Goal: Communication & Community: Share content

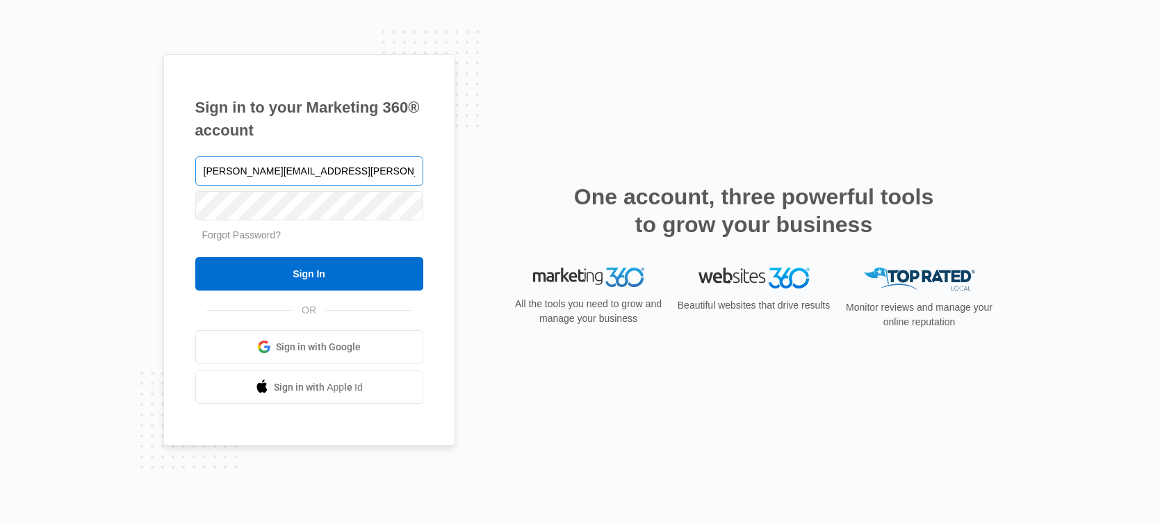
type input "[PERSON_NAME][EMAIL_ADDRESS][PERSON_NAME][DOMAIN_NAME]"
click at [195, 257] on input "Sign In" at bounding box center [309, 273] width 228 height 33
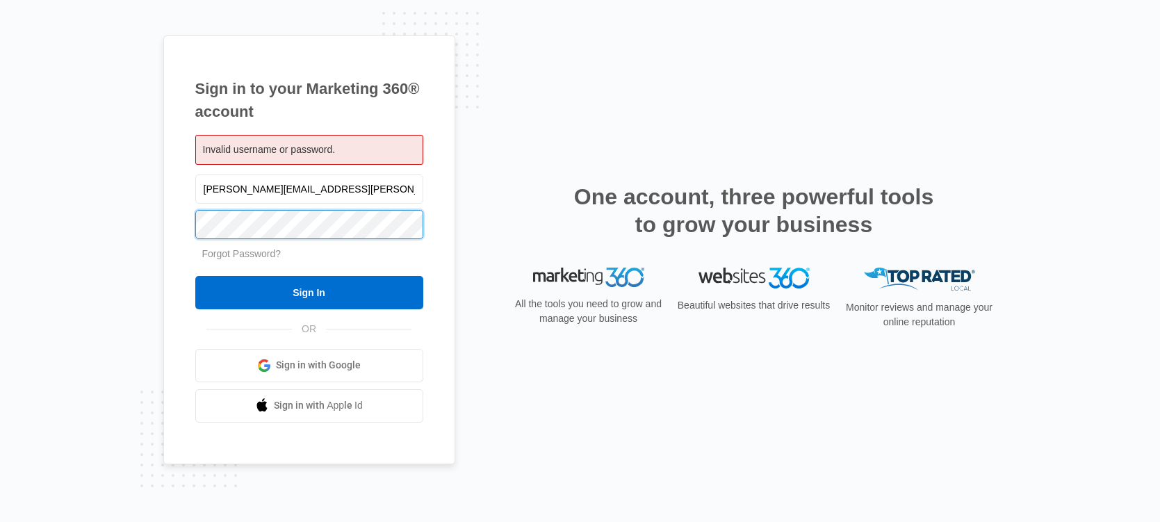
click at [195, 276] on input "Sign In" at bounding box center [309, 292] width 228 height 33
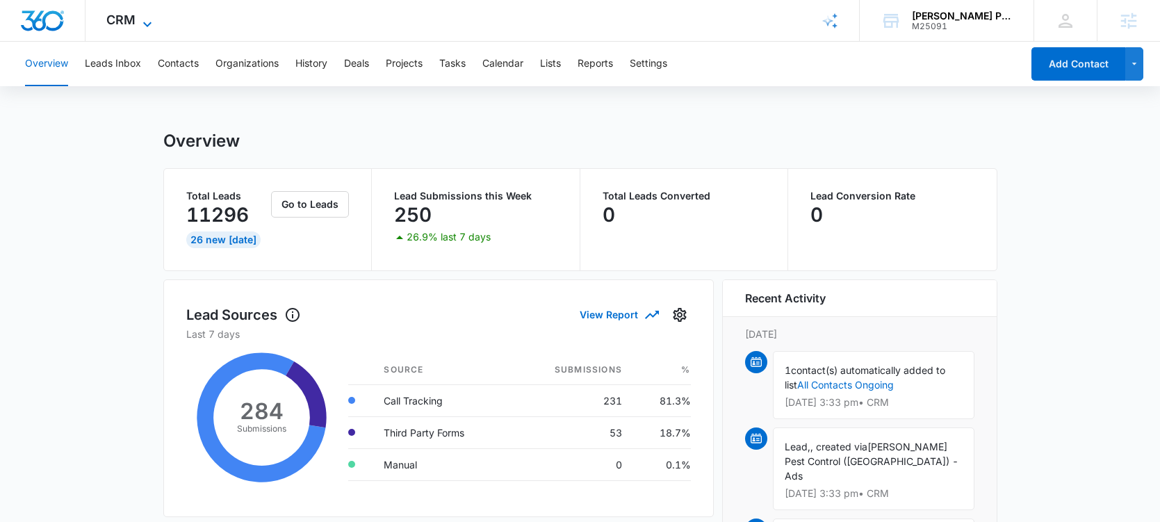
click at [139, 27] on icon at bounding box center [147, 24] width 17 height 17
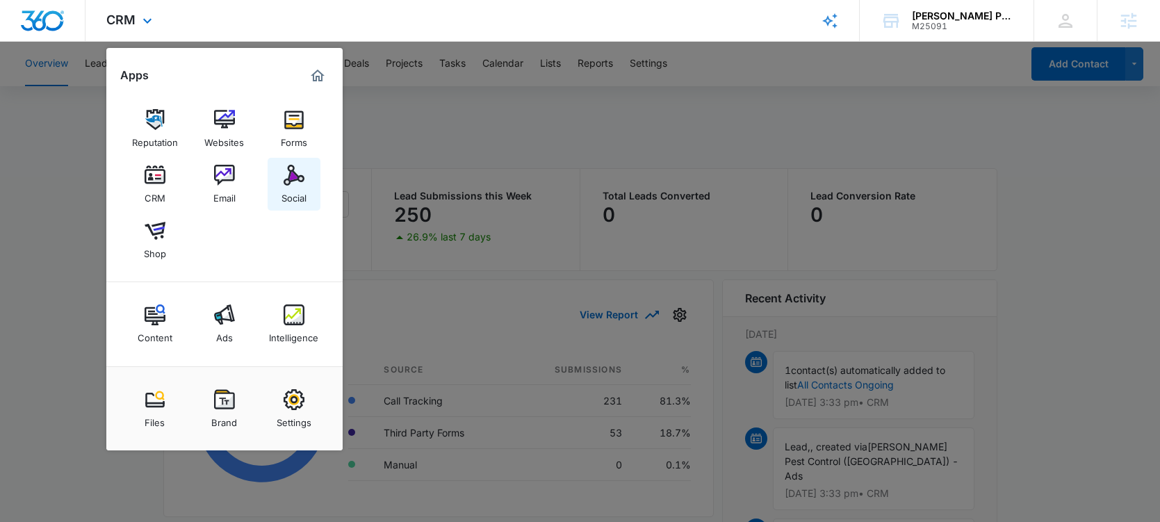
click at [286, 191] on div "Social" at bounding box center [293, 195] width 25 height 18
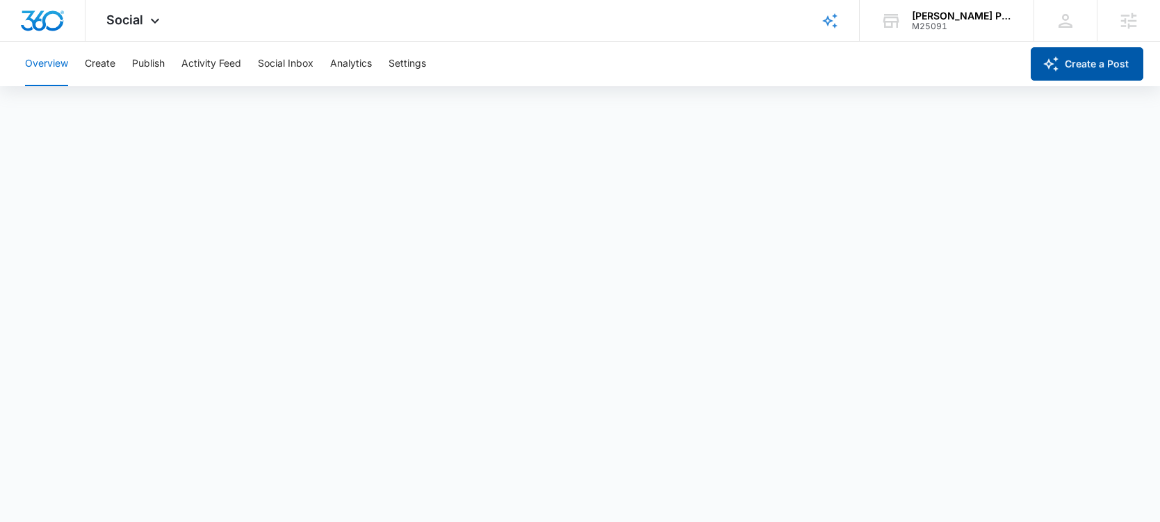
click at [1084, 63] on button "Create a Post" at bounding box center [1087, 63] width 113 height 33
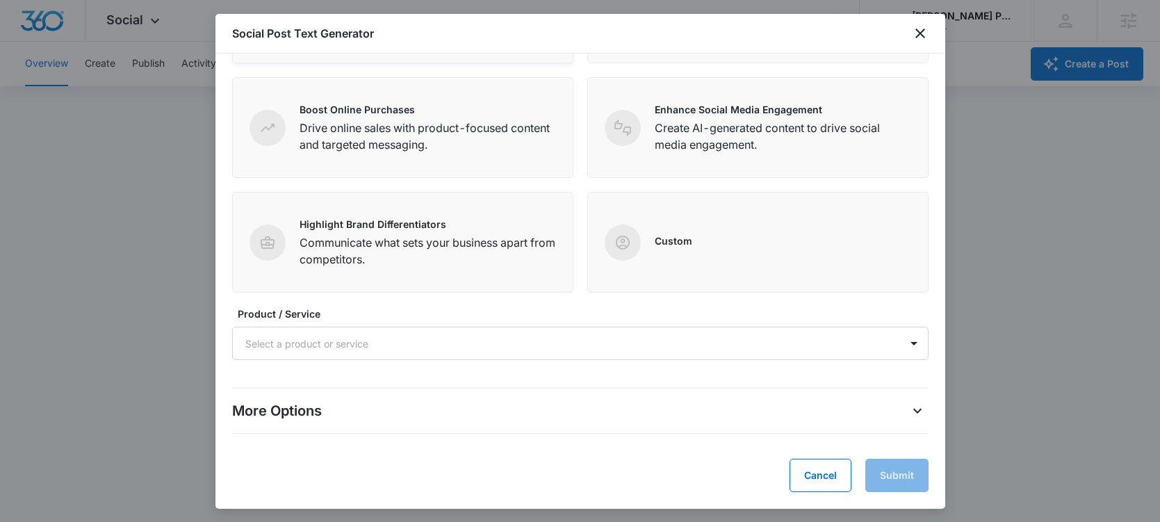
scroll to position [3, 0]
click at [757, 418] on div "More Options" at bounding box center [580, 411] width 696 height 22
click at [912, 413] on icon "More Options" at bounding box center [917, 410] width 17 height 17
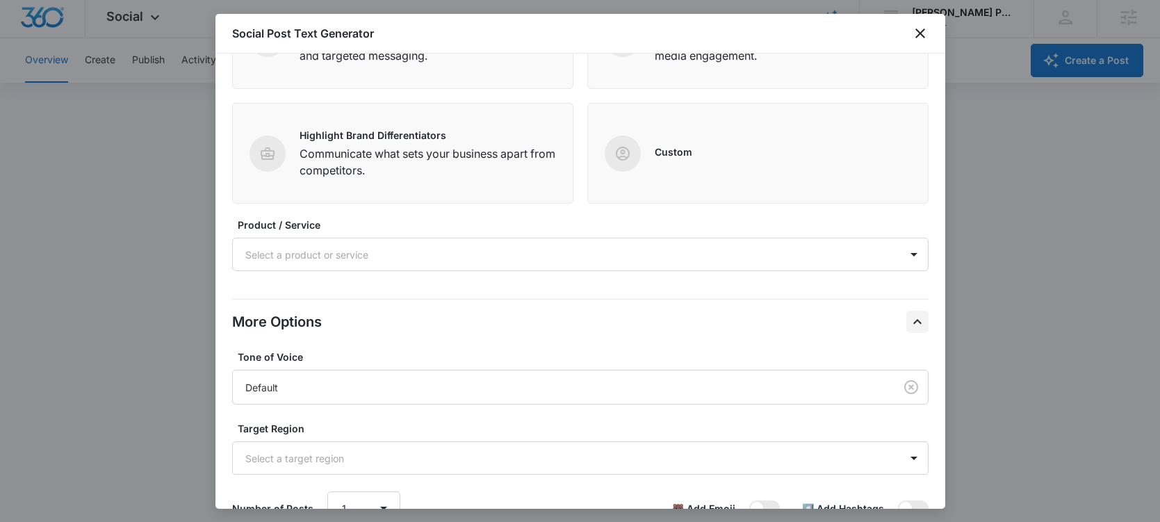
scroll to position [368, 0]
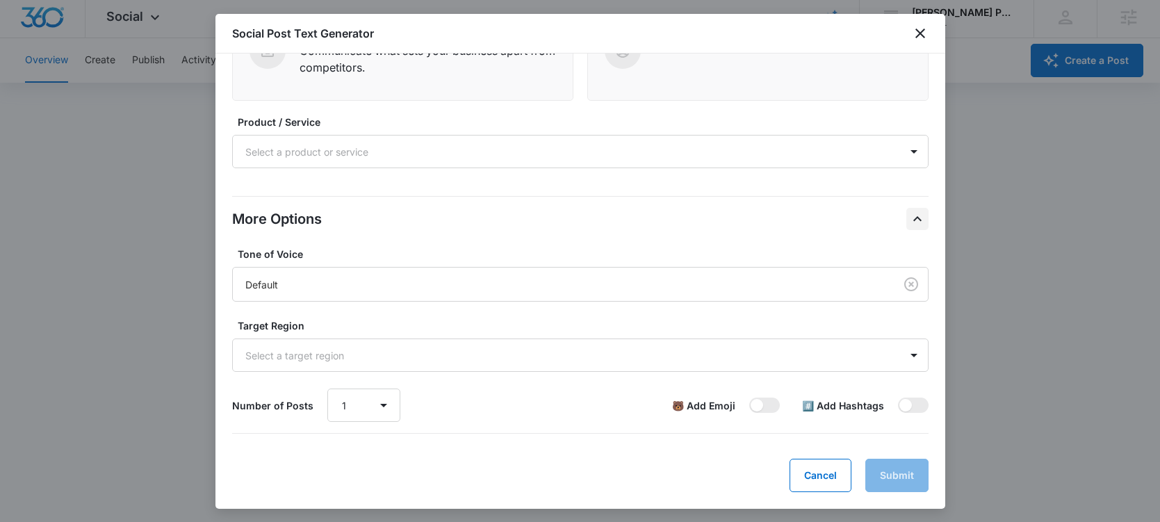
click at [1082, 230] on div at bounding box center [580, 261] width 1160 height 522
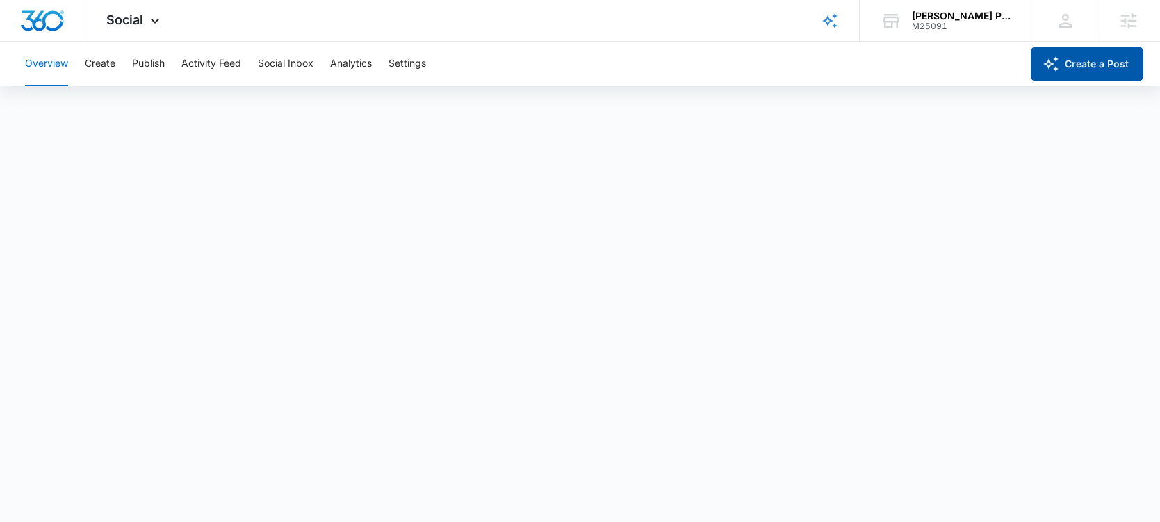
click at [1076, 60] on button "Create a Post" at bounding box center [1087, 63] width 113 height 33
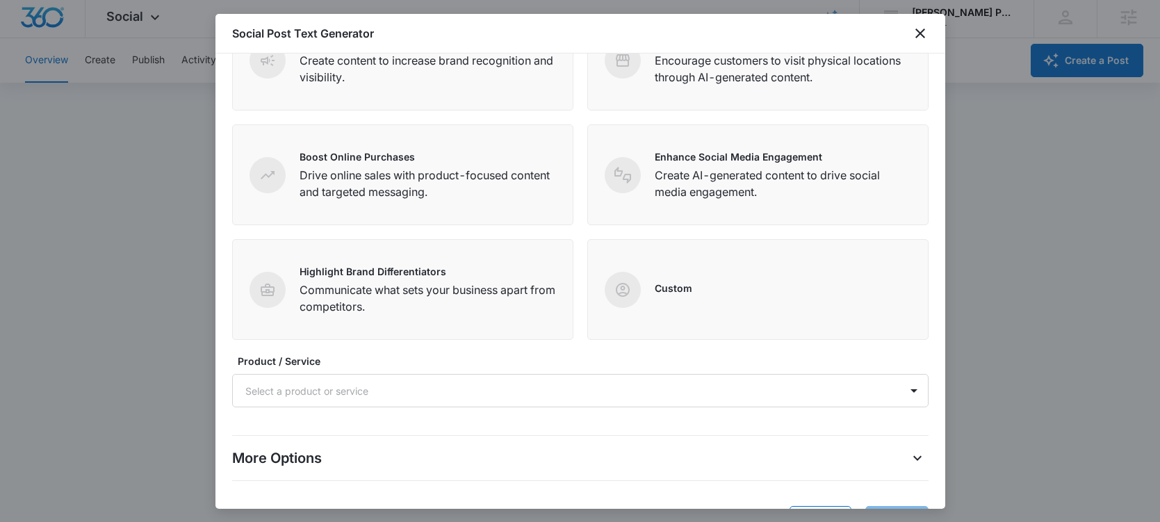
scroll to position [176, 0]
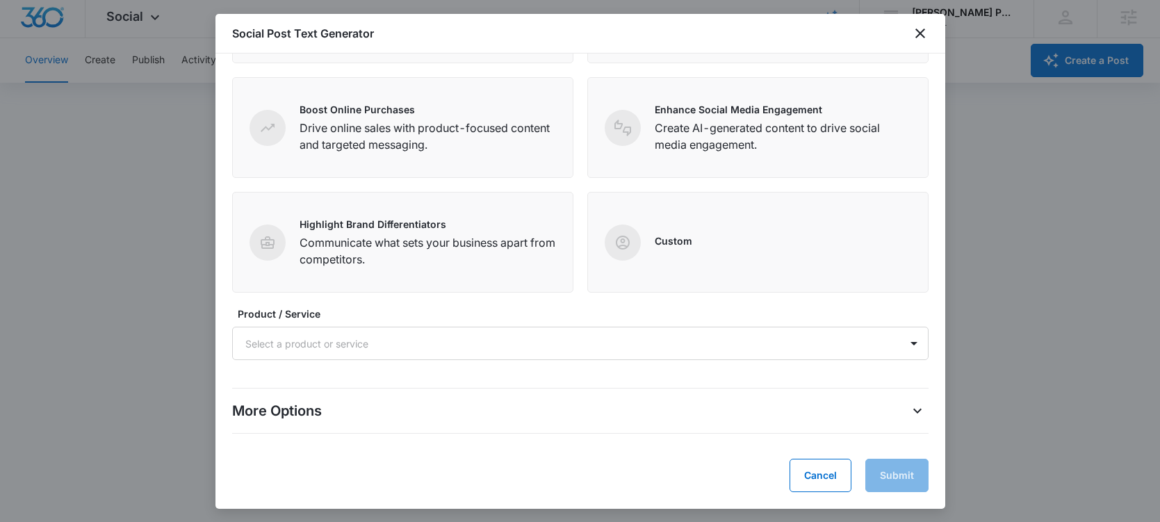
click at [817, 412] on div "More Options" at bounding box center [580, 411] width 696 height 22
click at [897, 406] on div "More Options" at bounding box center [580, 411] width 696 height 22
click at [914, 412] on icon "More Options" at bounding box center [917, 410] width 17 height 17
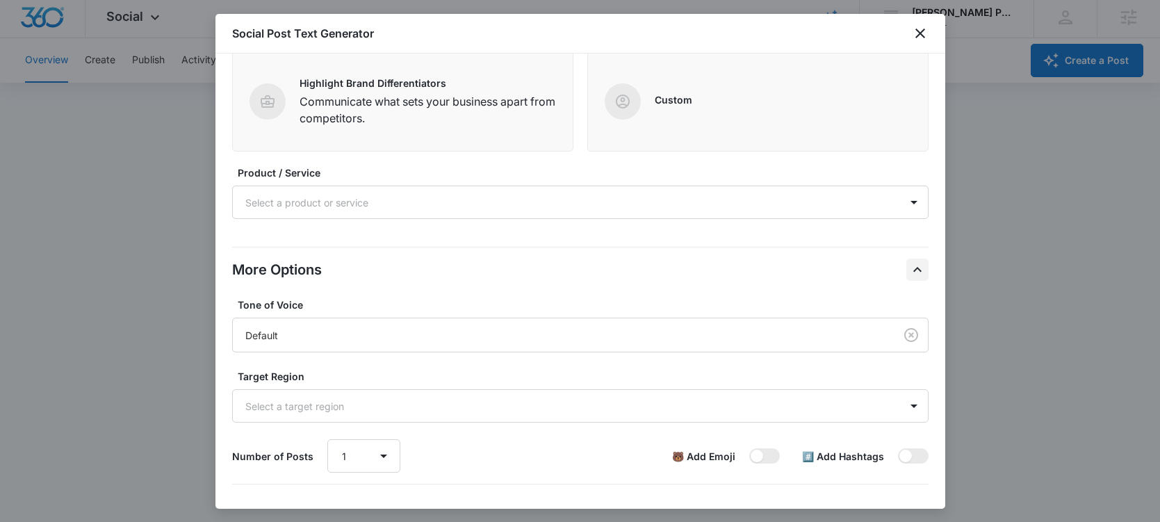
scroll to position [368, 0]
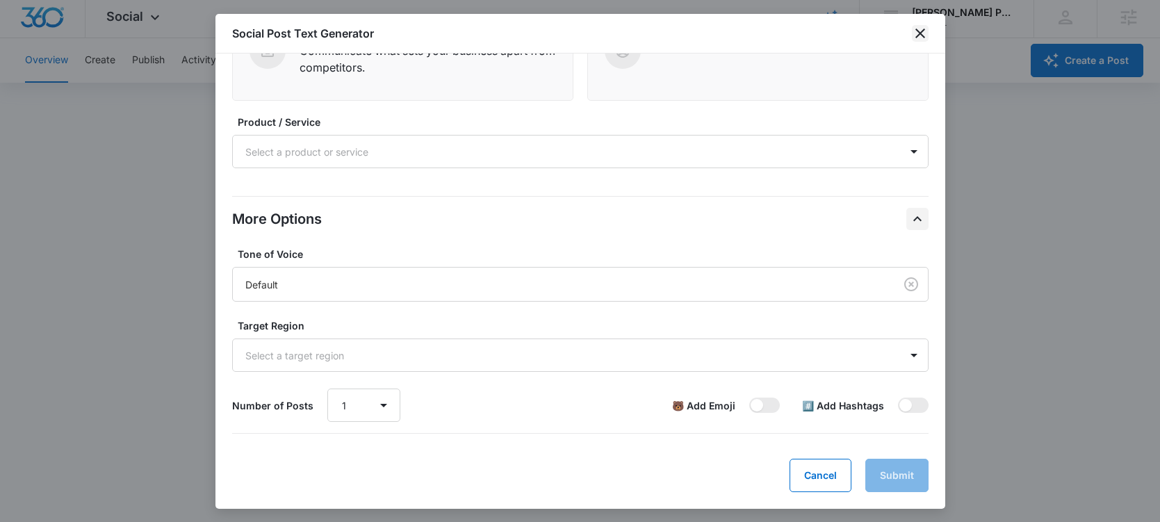
click at [923, 25] on icon "close" at bounding box center [920, 33] width 17 height 17
